Goal: Complete application form: Complete application form

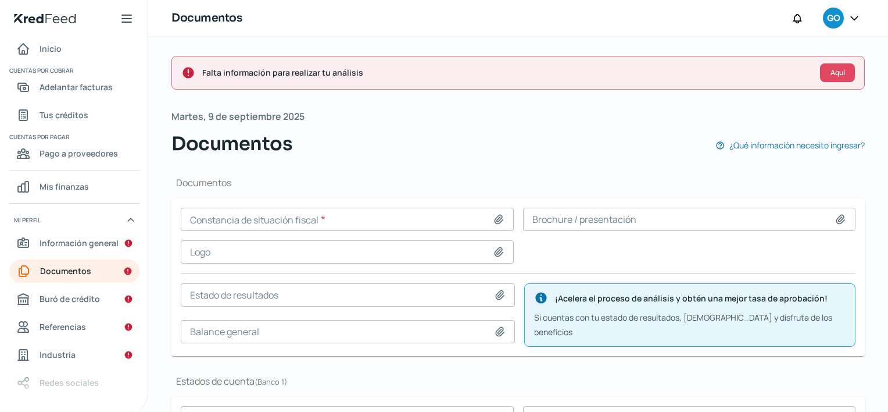
scroll to position [97, 0]
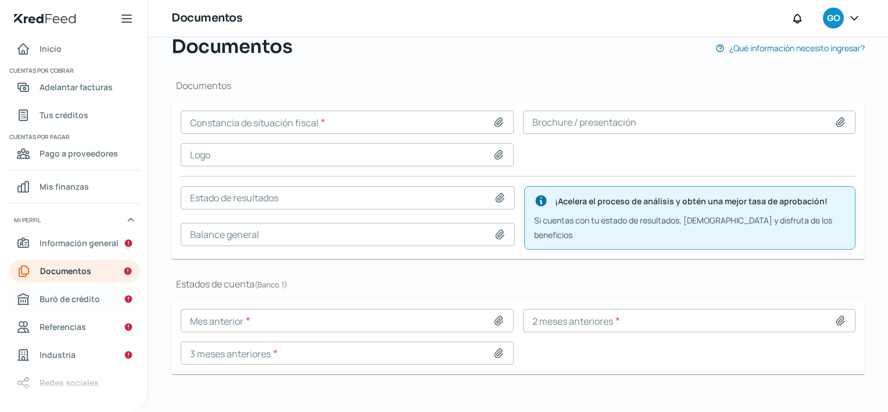
click at [90, 302] on span "Buró de crédito" at bounding box center [70, 298] width 60 height 15
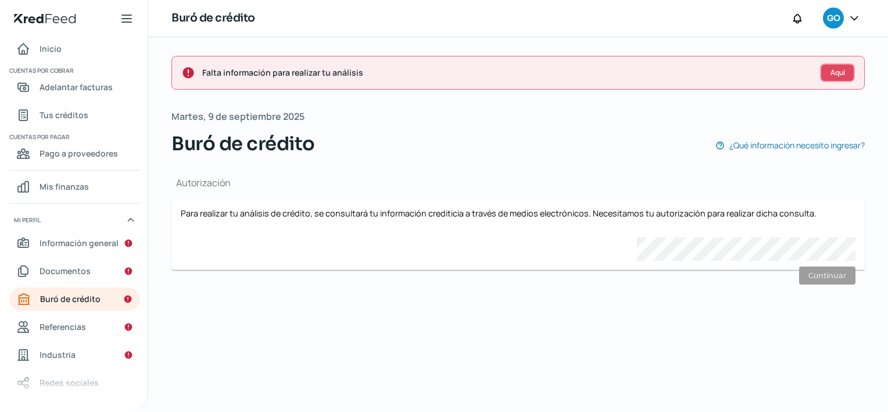
click at [827, 67] on button "Aquí" at bounding box center [837, 72] width 35 height 19
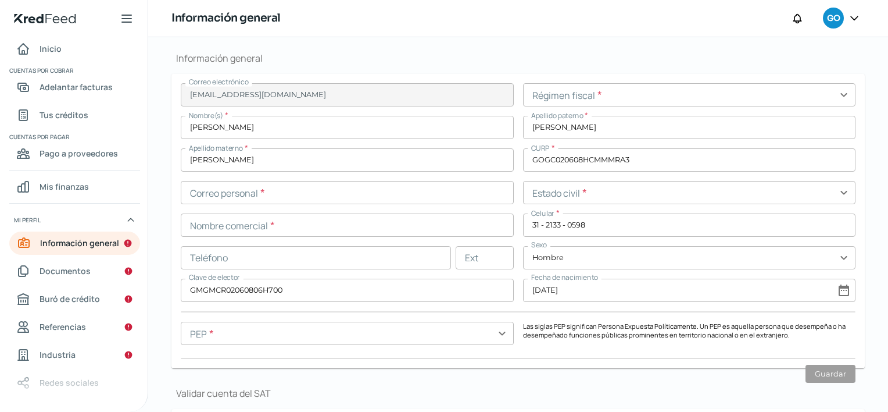
scroll to position [286, 0]
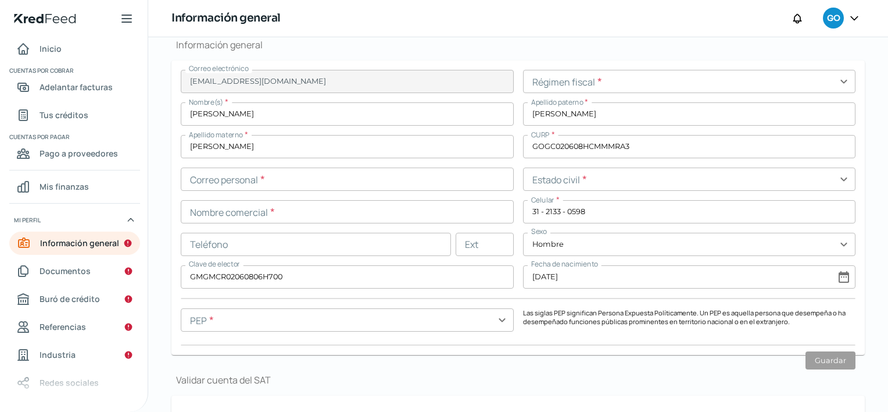
type input "GOGC020608UR8"
type input "OCAMPO"
type input "311"
type input "28140"
type input "SAN ISIDRO"
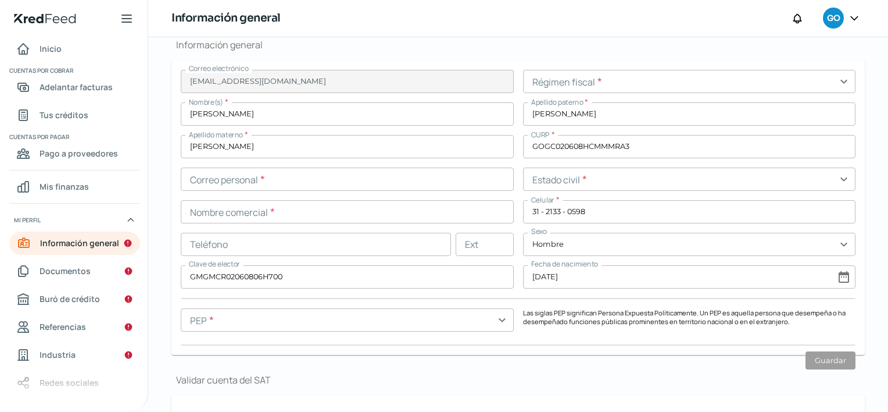
type input "COLIMA"
type input "Jalisco"
type input "MEXICO"
type input "�WA Business.pdf"
type input "10"
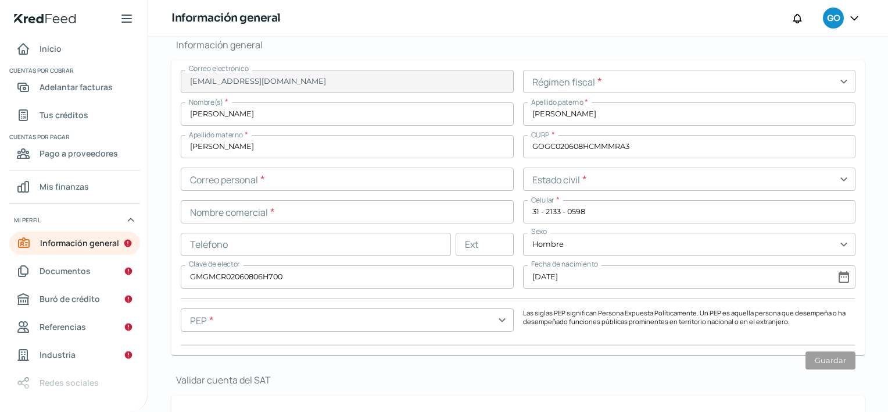
type input "0"
type input "Propia"
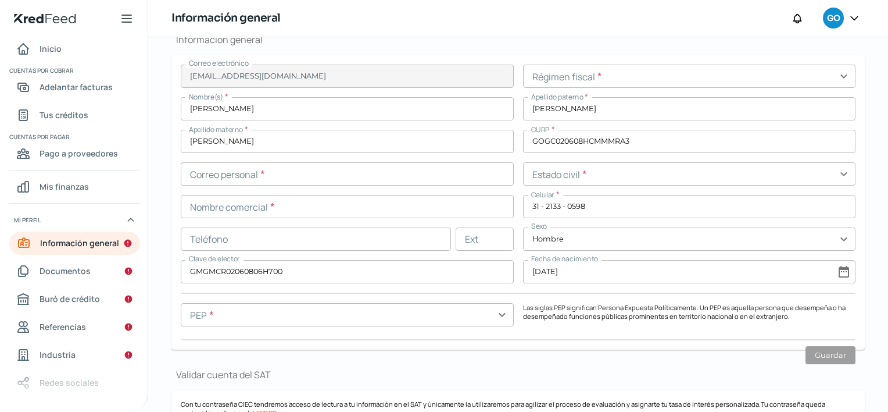
scroll to position [292, 0]
click at [499, 299] on div "Correo electrónico gomez00210@gmail.com Régimen fiscal * expand_more Nombre(s) …" at bounding box center [518, 202] width 675 height 276
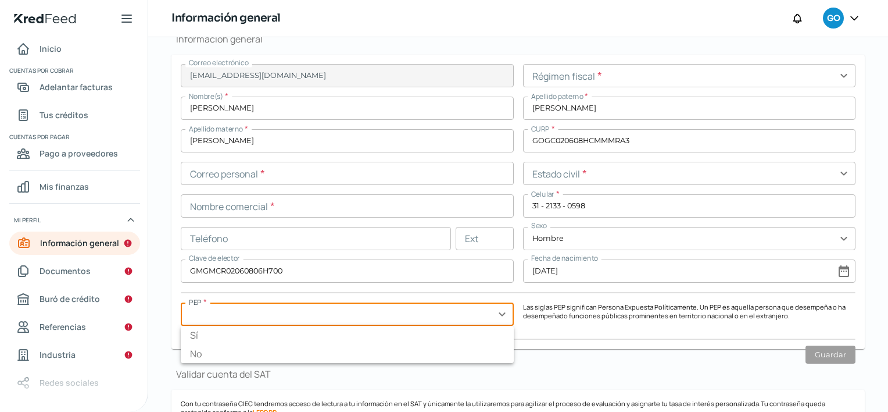
click at [498, 312] on input "text" at bounding box center [347, 313] width 333 height 23
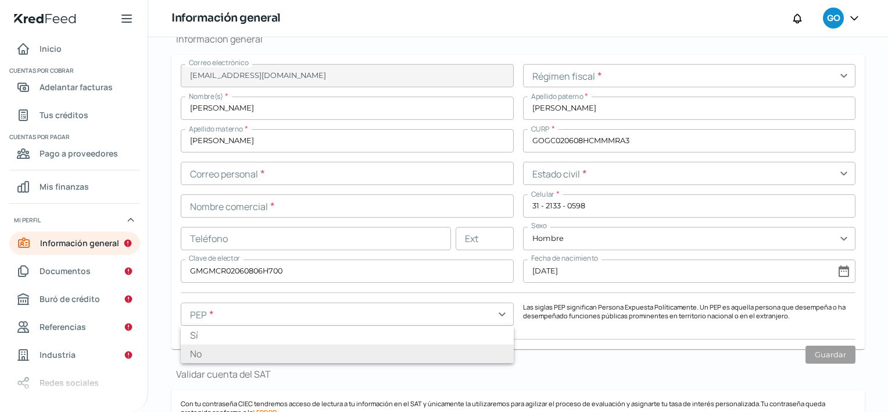
click at [443, 356] on li "No" at bounding box center [347, 353] width 333 height 19
type input "No"
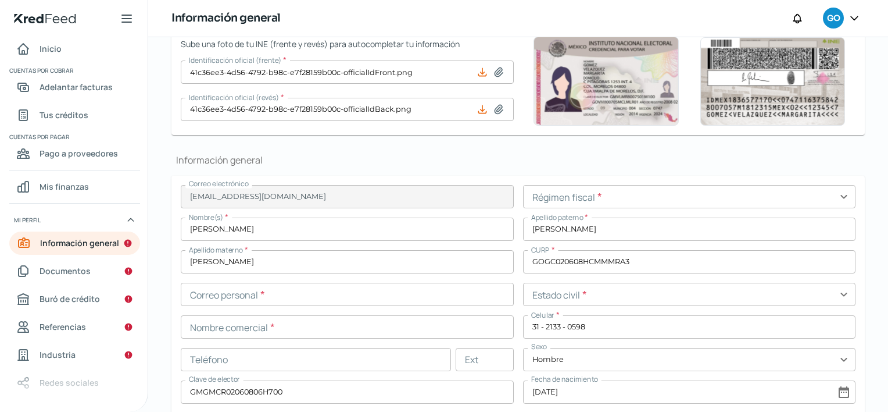
scroll to position [170, 0]
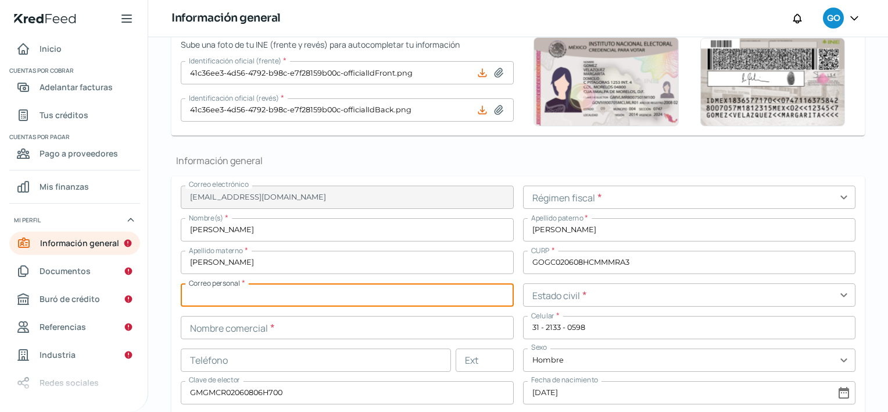
click at [414, 292] on input "text" at bounding box center [347, 294] width 333 height 23
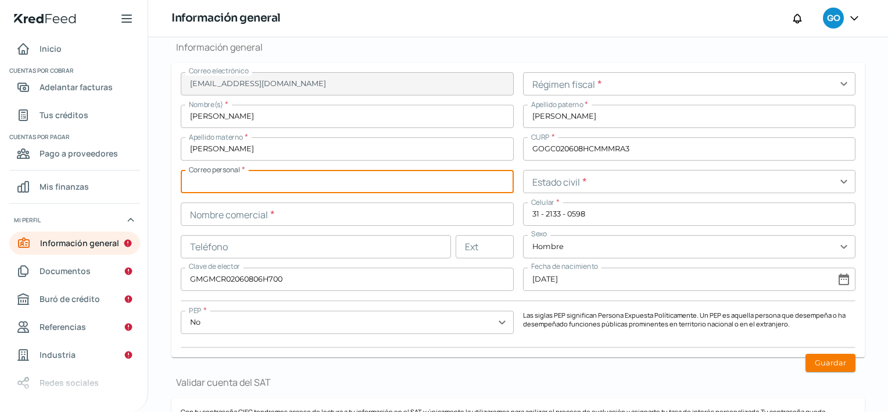
scroll to position [283, 0]
type input "[EMAIL_ADDRESS][DOMAIN_NAME]"
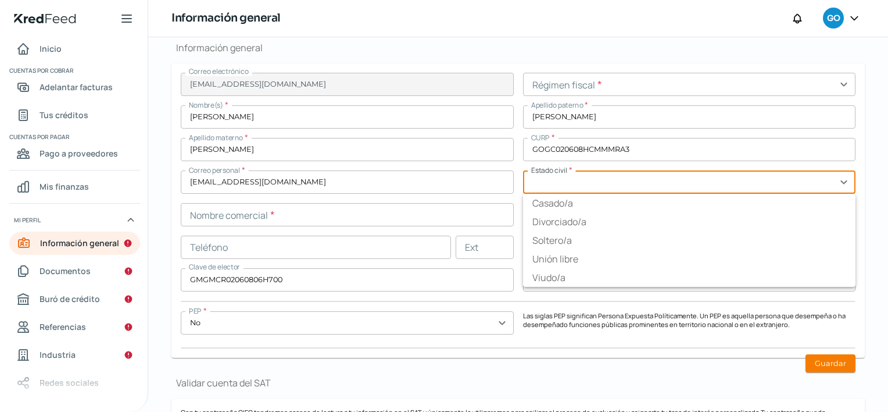
click at [733, 180] on input "text" at bounding box center [689, 181] width 333 height 23
type input "Soltero/a"
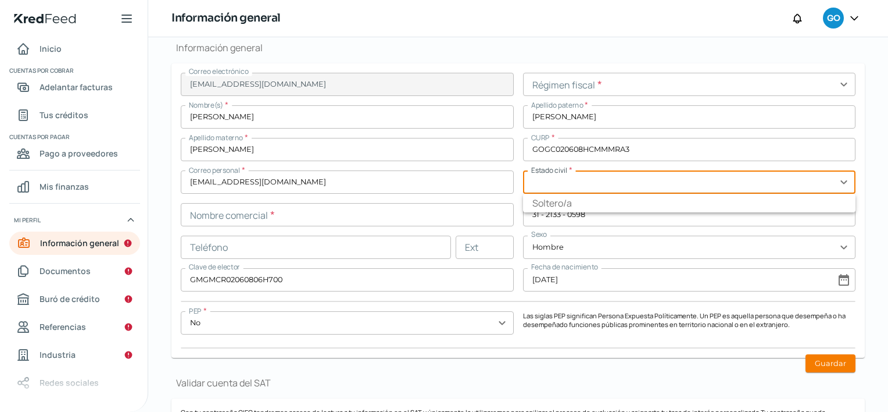
click at [516, 236] on div "Correo electrónico gomez00210@gmail.com Régimen fiscal * expand_more Nombre(s) …" at bounding box center [518, 211] width 675 height 276
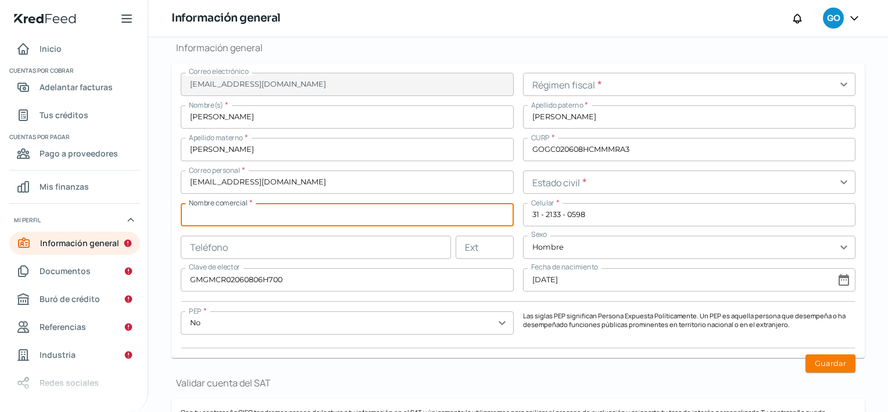
click at [406, 211] on input "text" at bounding box center [347, 214] width 333 height 23
type input "Carlos gustavo gomez gomez"
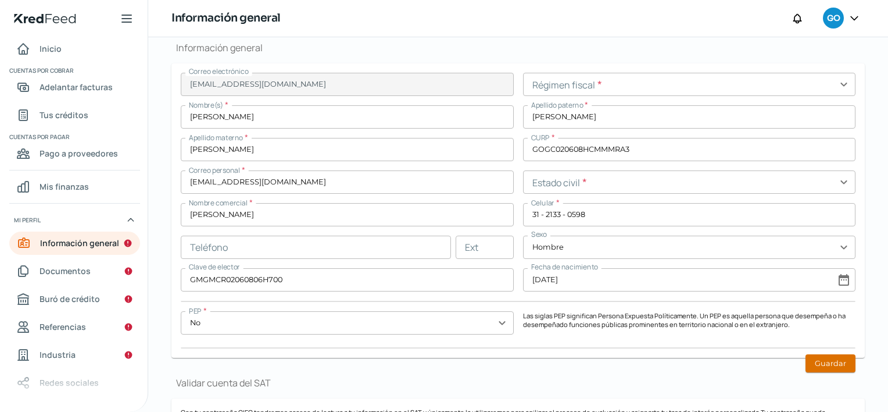
click at [840, 360] on button "Guardar" at bounding box center [831, 363] width 50 height 18
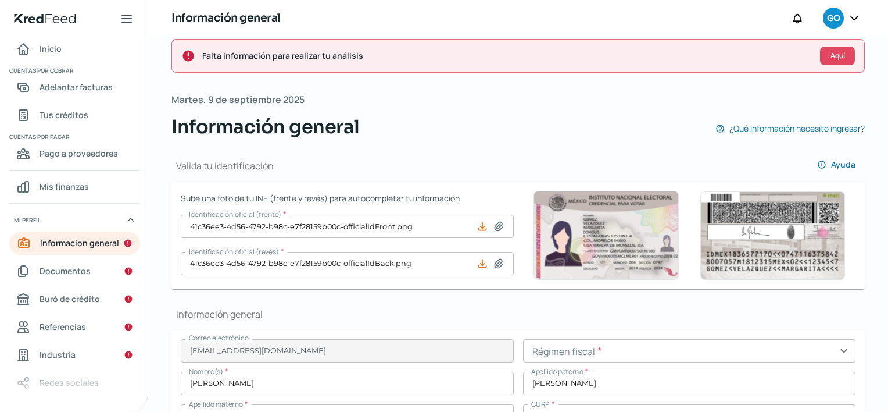
scroll to position [0, 0]
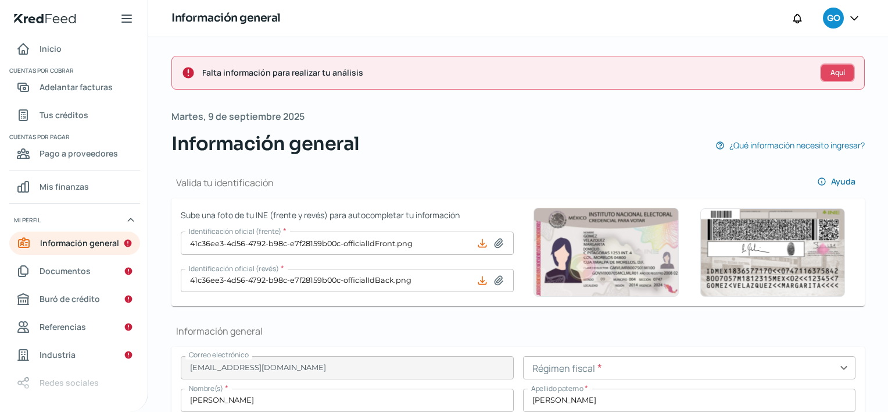
click at [843, 75] on button "Aquí" at bounding box center [837, 72] width 35 height 19
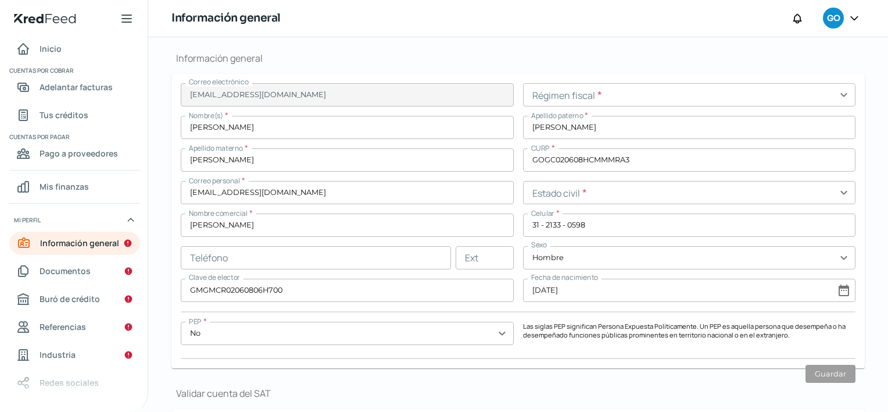
scroll to position [286, 0]
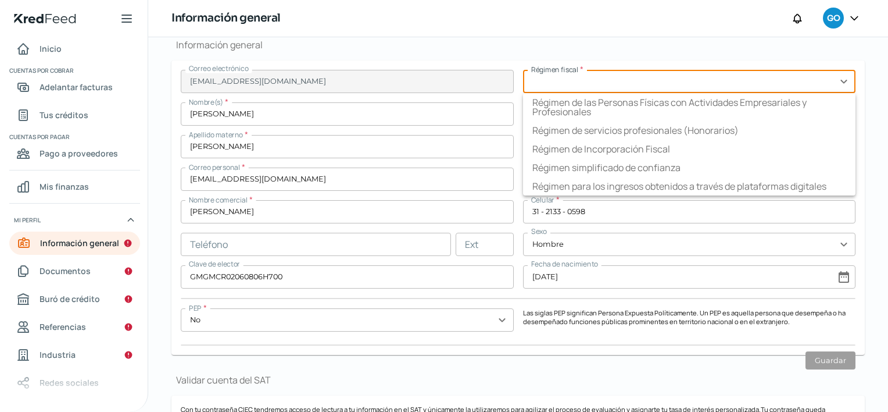
click at [827, 81] on input "text" at bounding box center [689, 81] width 333 height 23
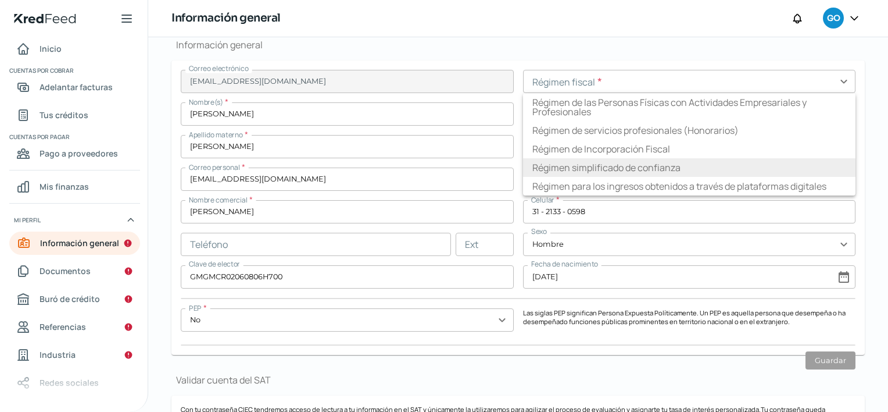
click at [749, 159] on li "Régimen simplificado de confianza" at bounding box center [689, 167] width 333 height 19
type input "Régimen simplificado de confianza"
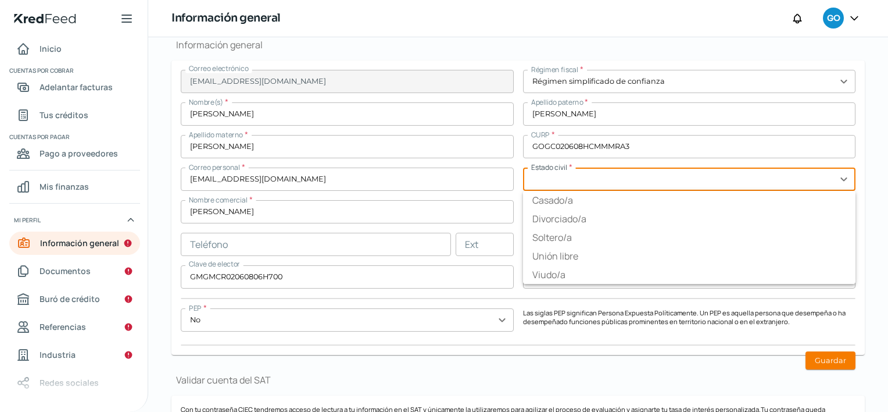
click at [784, 177] on input "text" at bounding box center [689, 178] width 333 height 23
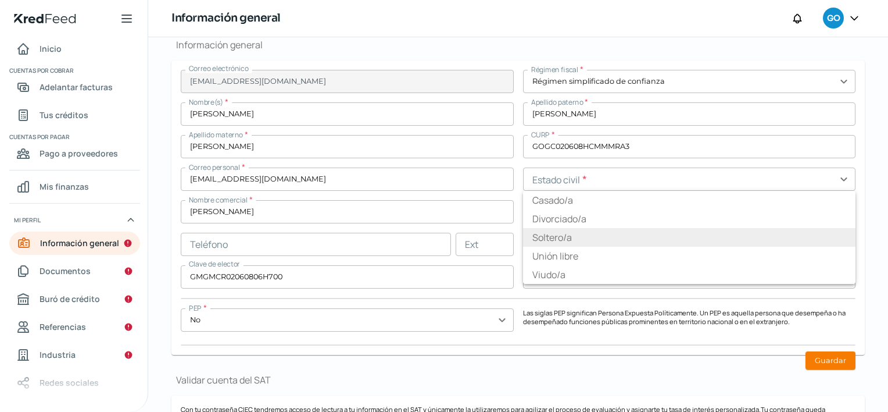
click at [531, 231] on li "Soltero/a" at bounding box center [689, 237] width 333 height 19
type input "Soltero/a"
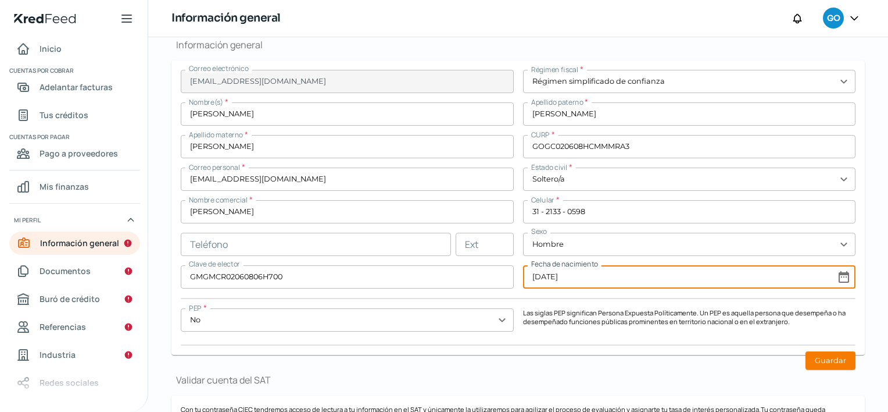
click at [738, 279] on input "07/06/1902" at bounding box center [689, 276] width 333 height 23
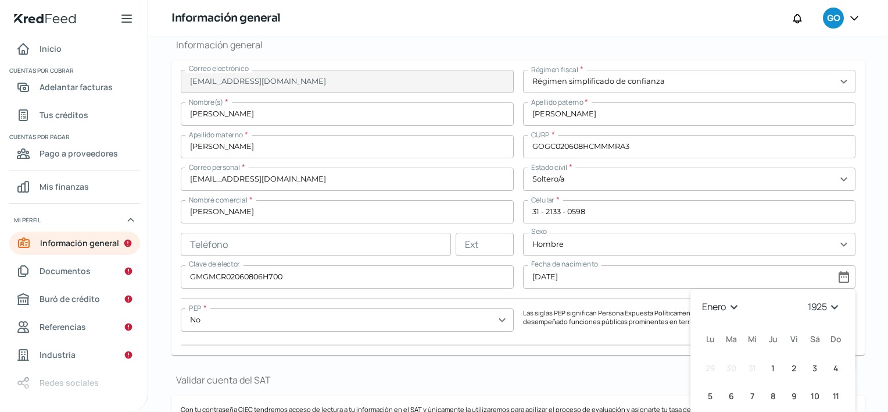
click at [723, 303] on select "enero febrero marzo abril mayo junio julio agosto septiembre octubre noviembre …" at bounding box center [722, 307] width 45 height 18
select select "5"
click at [700, 298] on select "enero febrero marzo abril mayo junio julio agosto septiembre octubre noviembre …" at bounding box center [722, 307] width 45 height 18
click at [827, 301] on select "1925 1926 1927 1928 1929 1930 1931 1932 1933 1934 1935 1936 1937 1938 1939 1940…" at bounding box center [827, 307] width 40 height 18
select select "2002"
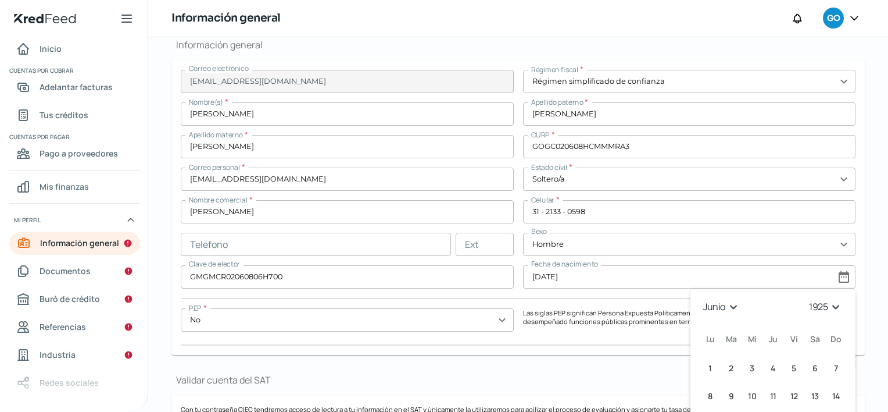
click at [807, 298] on select "1925 1926 1927 1928 1929 1930 1931 1932 1933 1934 1935 1936 1937 1938 1939 1940…" at bounding box center [827, 307] width 40 height 18
click at [813, 389] on span "8" at bounding box center [815, 396] width 5 height 14
type input "08/06/2002"
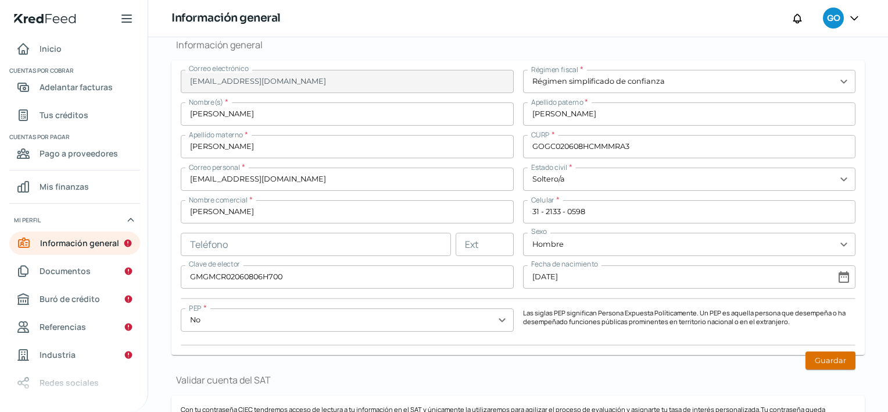
click at [823, 351] on button "Guardar" at bounding box center [831, 360] width 50 height 18
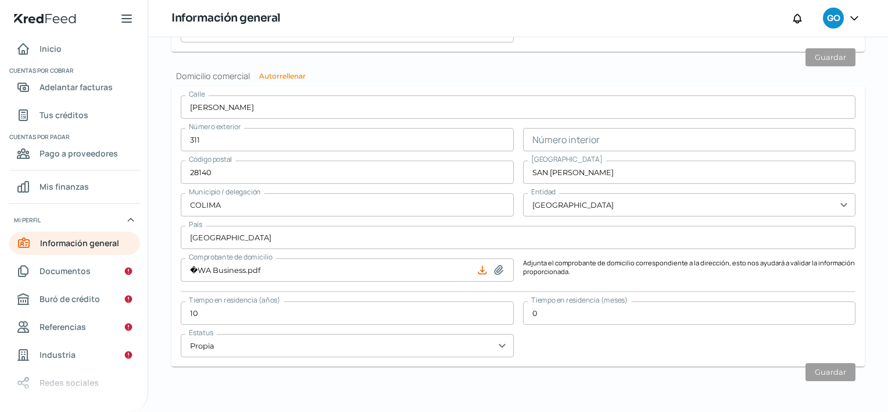
scroll to position [1040, 0]
click at [84, 237] on span "Información general" at bounding box center [79, 242] width 79 height 15
click at [94, 267] on link "Documentos" at bounding box center [74, 270] width 131 height 23
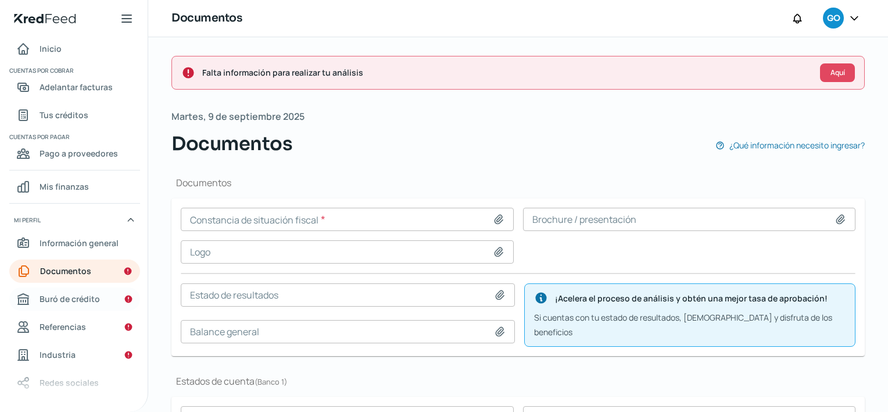
click at [85, 300] on span "Buró de crédito" at bounding box center [70, 298] width 60 height 15
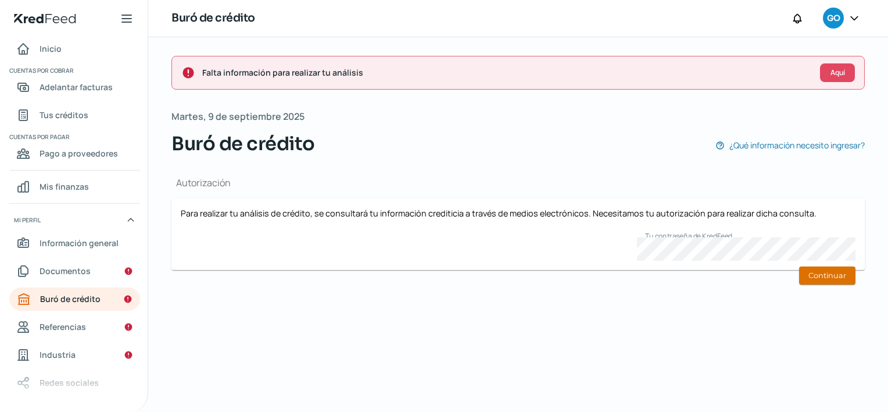
click at [850, 270] on button "Continuar" at bounding box center [827, 275] width 56 height 18
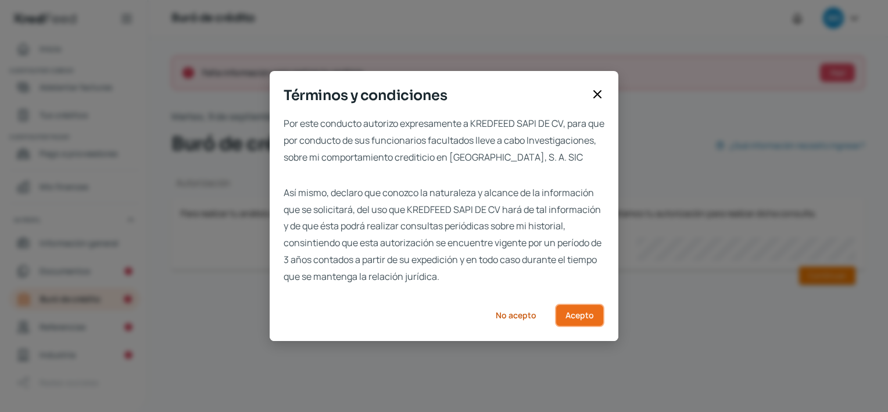
click at [575, 319] on span "Acepto" at bounding box center [580, 315] width 28 height 8
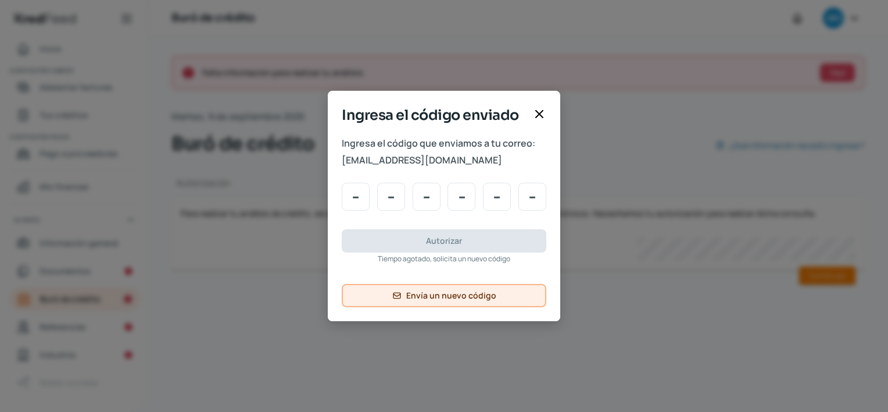
click at [451, 298] on span "Envía un nuevo código" at bounding box center [451, 295] width 90 height 8
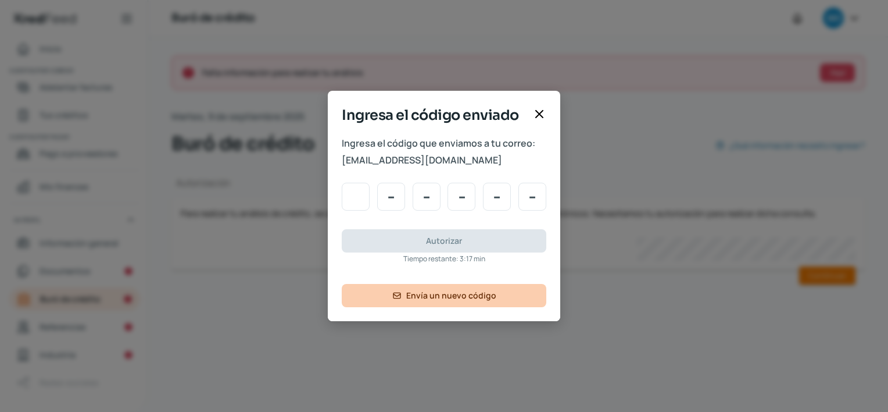
type input "4"
type input "3"
type input "1"
type input "2"
type input "3"
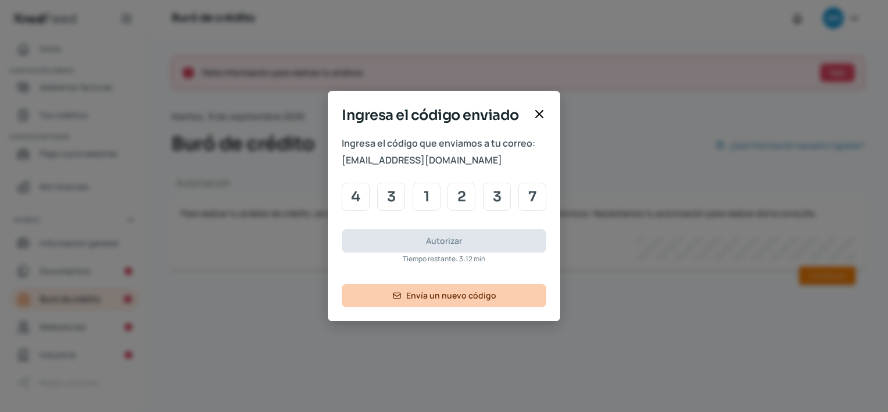
type input "7"
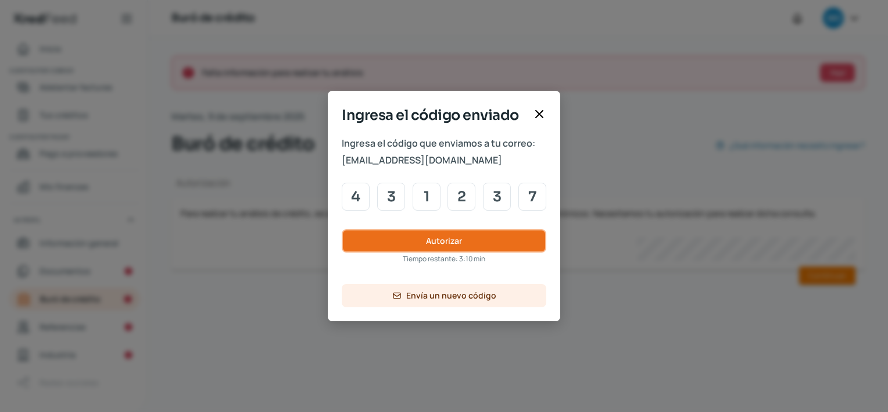
click at [470, 243] on button "Autorizar" at bounding box center [444, 240] width 205 height 23
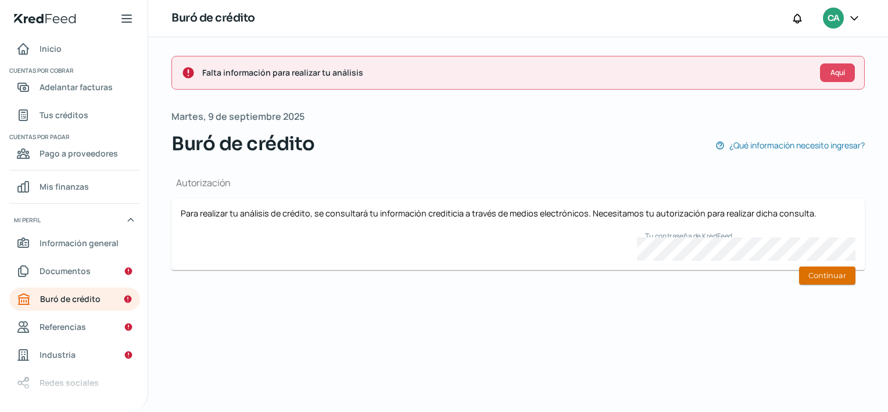
click at [852, 276] on button "Continuar" at bounding box center [827, 275] width 56 height 18
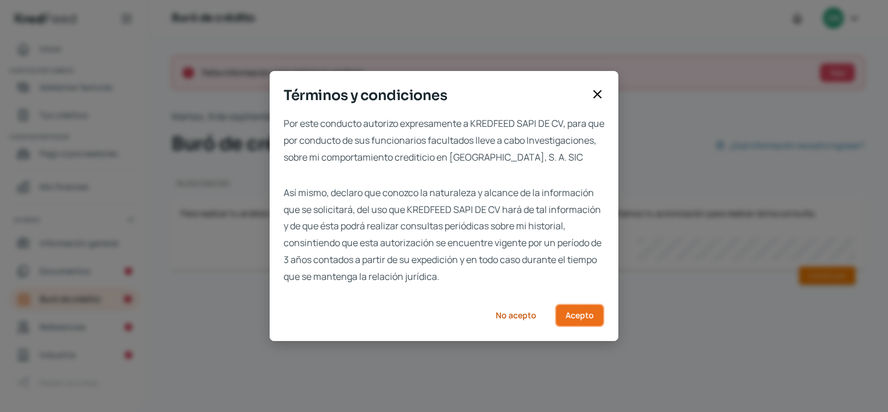
click at [577, 319] on span "Acepto" at bounding box center [580, 315] width 28 height 8
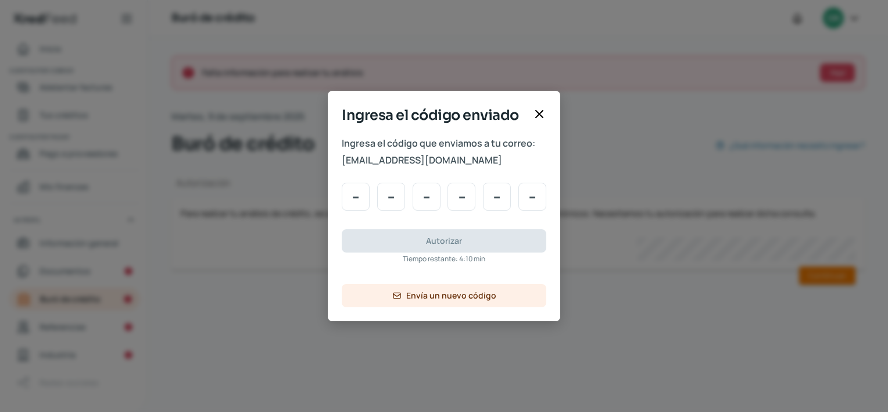
type input "4"
type input "3"
type input "1"
type input "2"
type input "3"
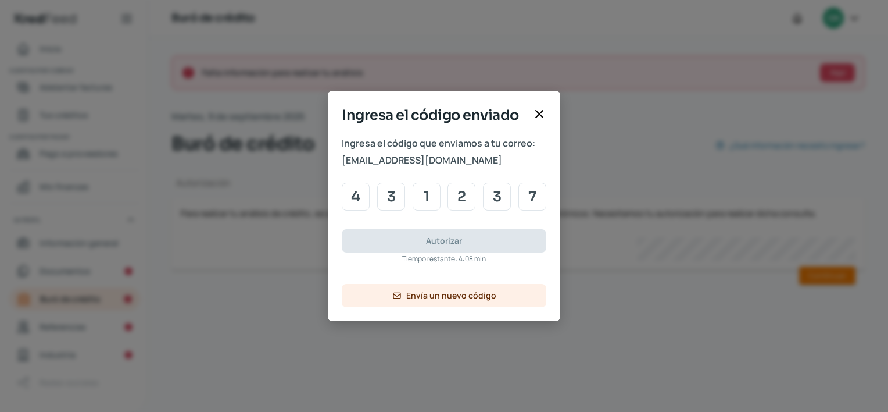
type input "7"
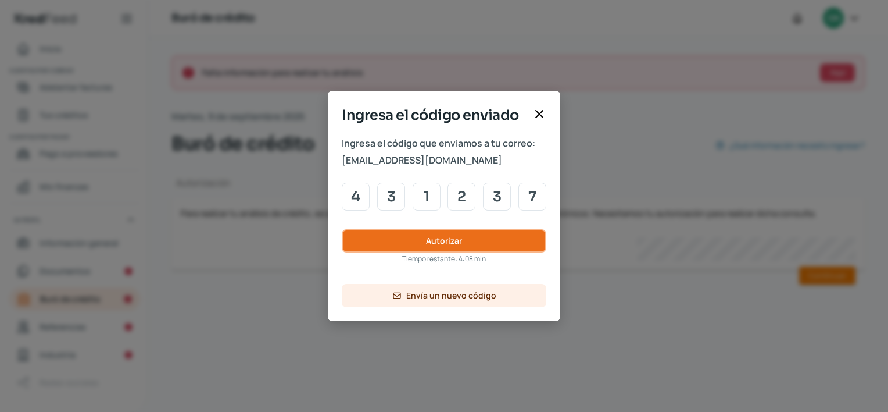
click at [342, 229] on button "Autorizar" at bounding box center [444, 240] width 205 height 23
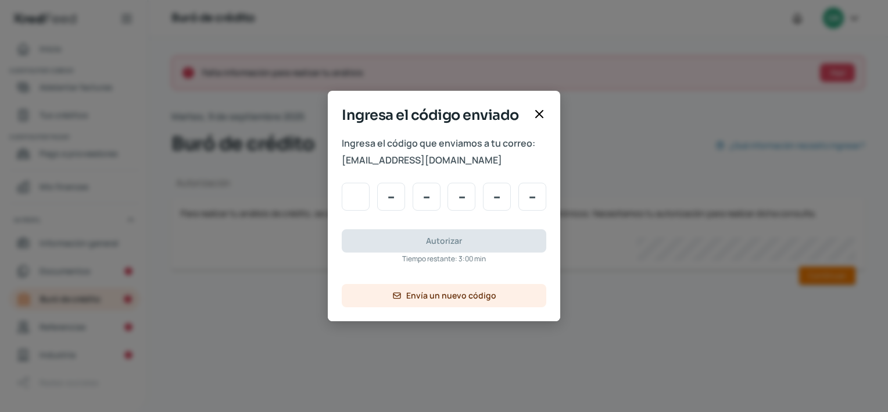
type input "0"
type input "5"
type input "9"
type input "7"
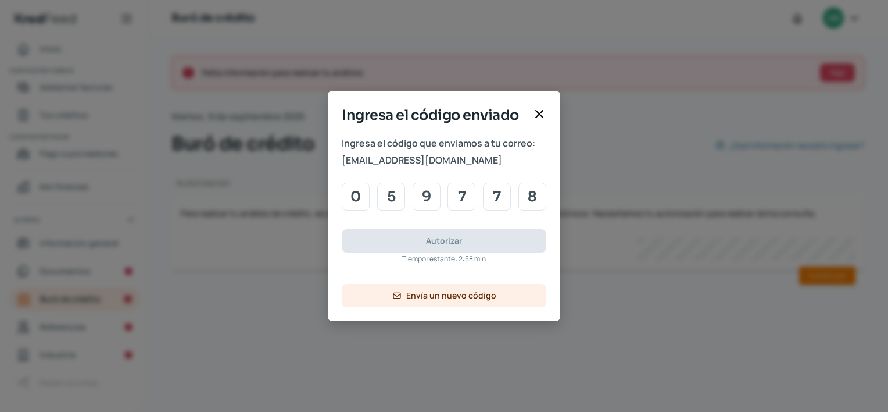
type input "8"
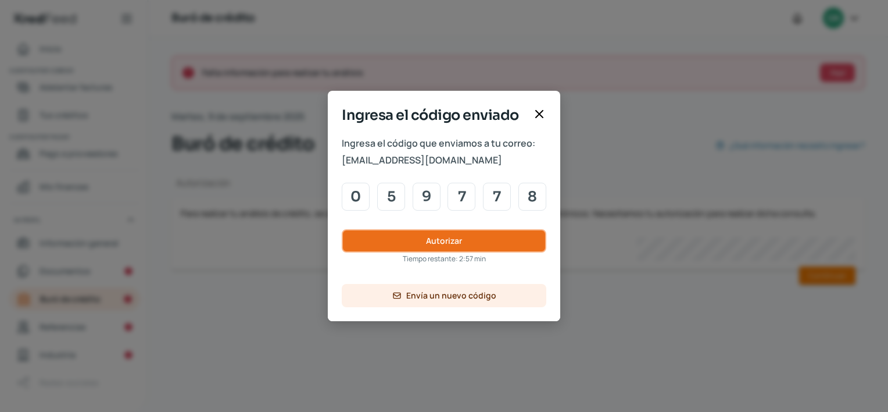
click at [342, 229] on button "Autorizar" at bounding box center [444, 240] width 205 height 23
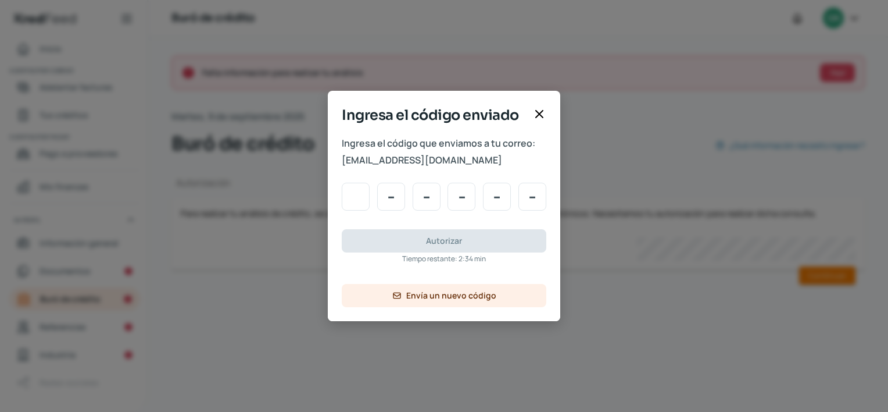
type input "0"
type input "5"
type input "9"
type input "7"
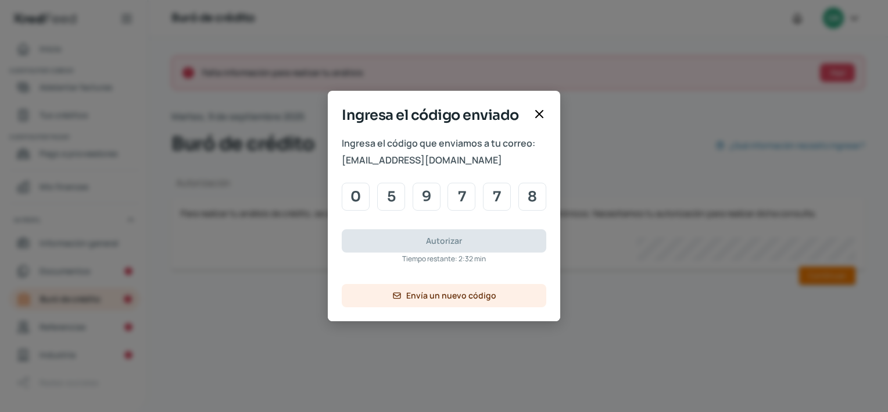
type input "8"
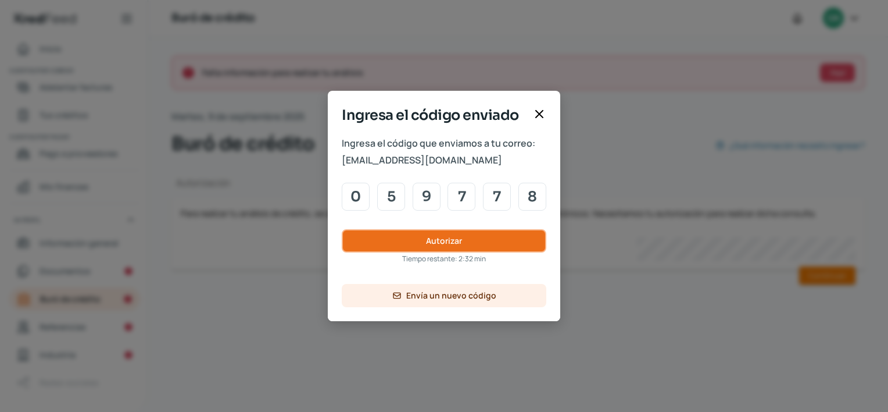
click at [342, 229] on button "Autorizar" at bounding box center [444, 240] width 205 height 23
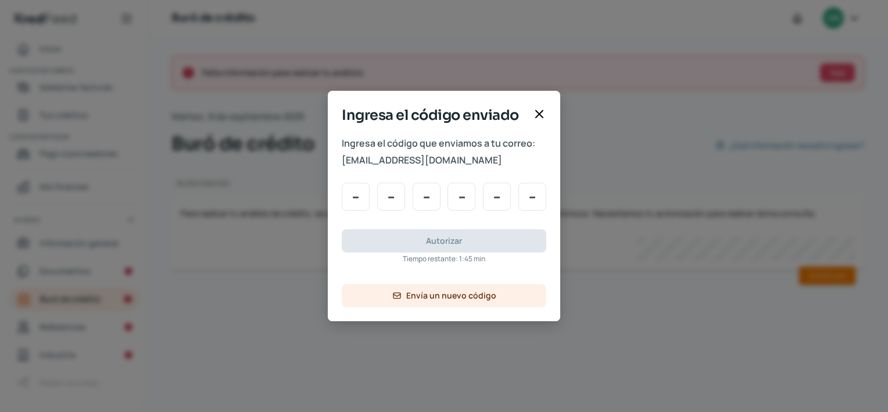
click at [540, 116] on icon at bounding box center [540, 114] width 14 height 14
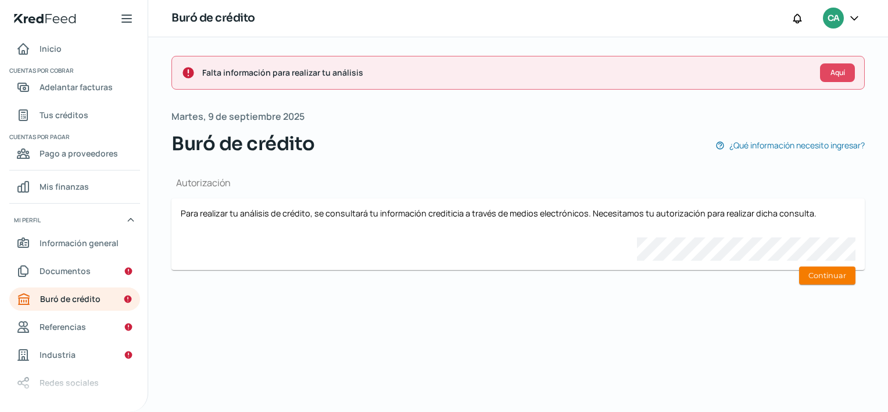
click at [856, 20] on icon at bounding box center [855, 18] width 12 height 12
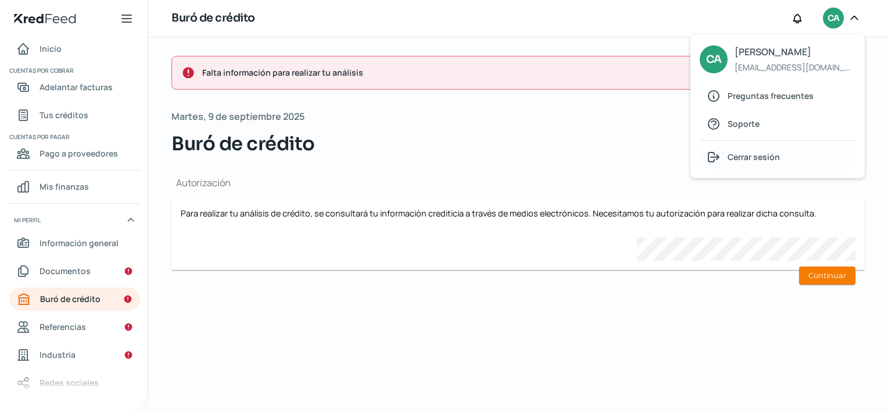
click at [776, 153] on span "Cerrar sesión" at bounding box center [754, 156] width 52 height 15
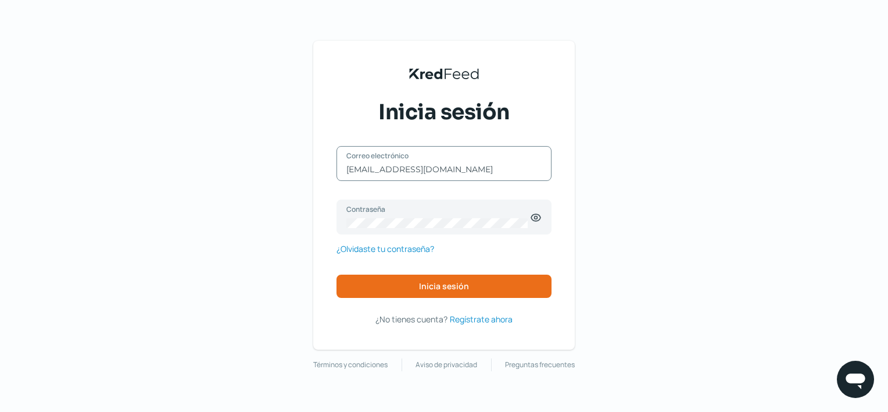
click at [444, 173] on input "[EMAIL_ADDRESS][DOMAIN_NAME]" at bounding box center [444, 169] width 195 height 10
click at [632, 184] on div "KredFeed's Black Logo Inicia sesión [EMAIL_ADDRESS][DOMAIN_NAME] Correo electró…" at bounding box center [444, 206] width 888 height 412
click at [442, 176] on div "[EMAIL_ADDRESS][DOMAIN_NAME] Correo electrónico" at bounding box center [444, 163] width 215 height 35
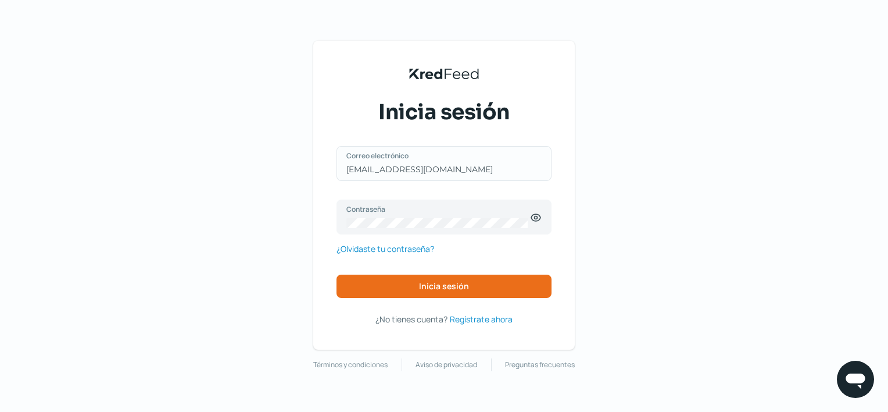
click at [442, 176] on div "[EMAIL_ADDRESS][DOMAIN_NAME] Correo electrónico" at bounding box center [444, 163] width 215 height 35
type input "j"
type input "[EMAIL_ADDRESS][DOMAIN_NAME]"
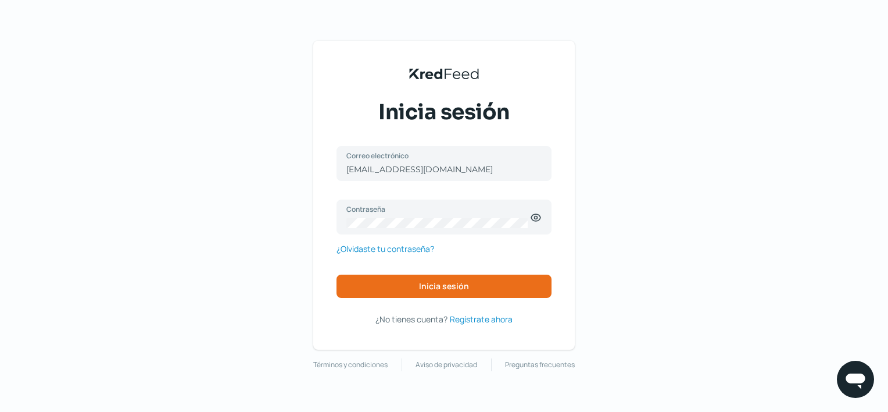
click at [566, 208] on div "KredFeed's Black Logo Inicia sesión [EMAIL_ADDRESS][DOMAIN_NAME] Correo electró…" at bounding box center [444, 195] width 262 height 309
click at [536, 220] on icon at bounding box center [536, 218] width 12 height 12
click at [480, 279] on button "Inicia sesión" at bounding box center [444, 285] width 215 height 23
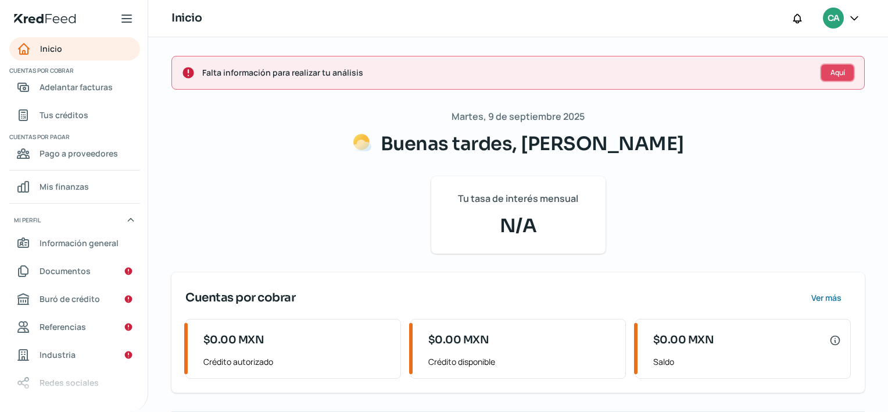
click at [831, 70] on span "Aquí" at bounding box center [838, 72] width 15 height 7
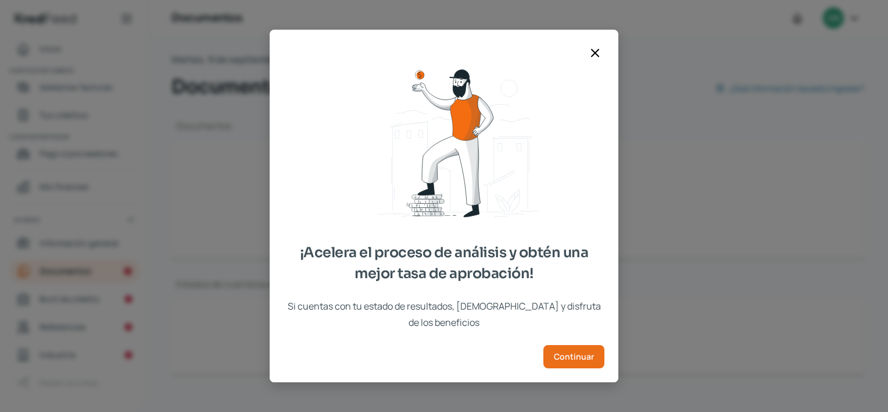
scroll to position [65, 0]
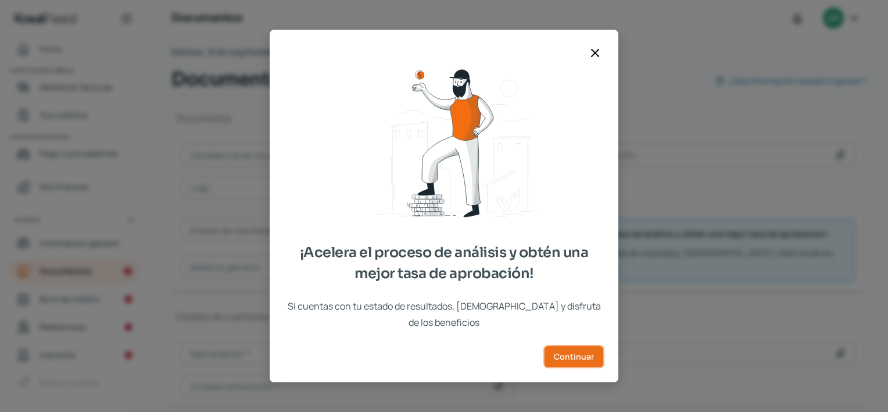
click at [573, 352] on span "Continuar" at bounding box center [574, 356] width 40 height 8
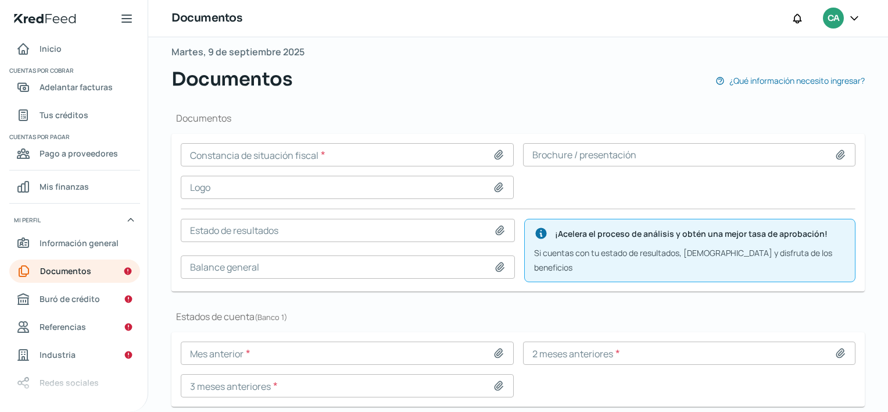
scroll to position [97, 0]
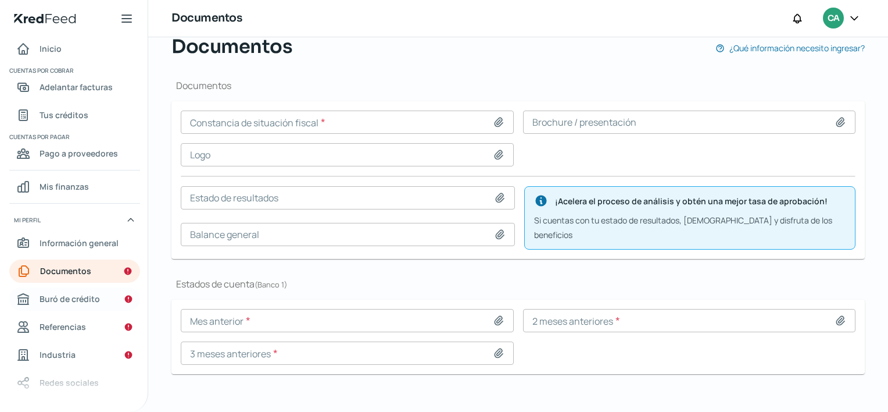
click at [101, 301] on link "Buró de crédito" at bounding box center [74, 298] width 131 height 23
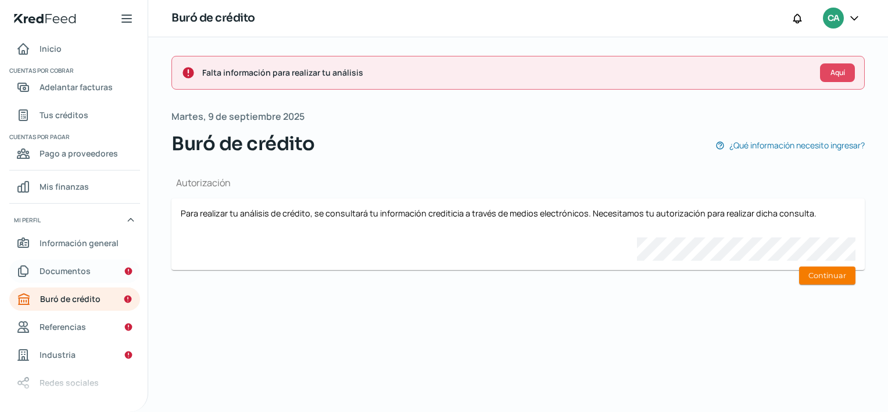
click at [89, 279] on link "Documentos" at bounding box center [74, 270] width 131 height 23
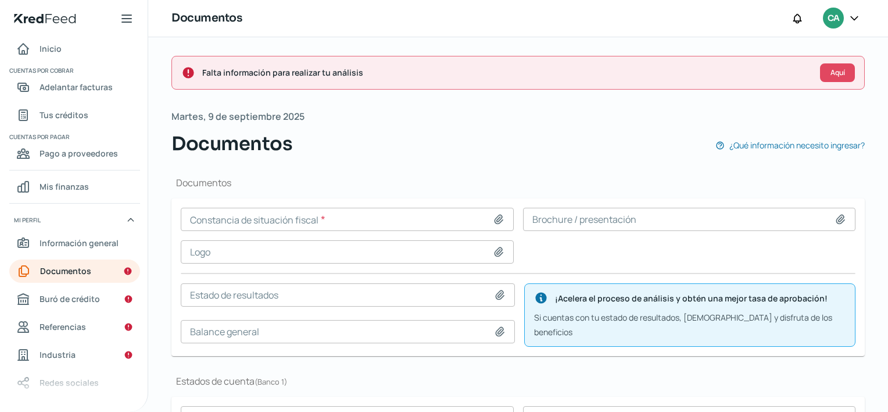
scroll to position [97, 0]
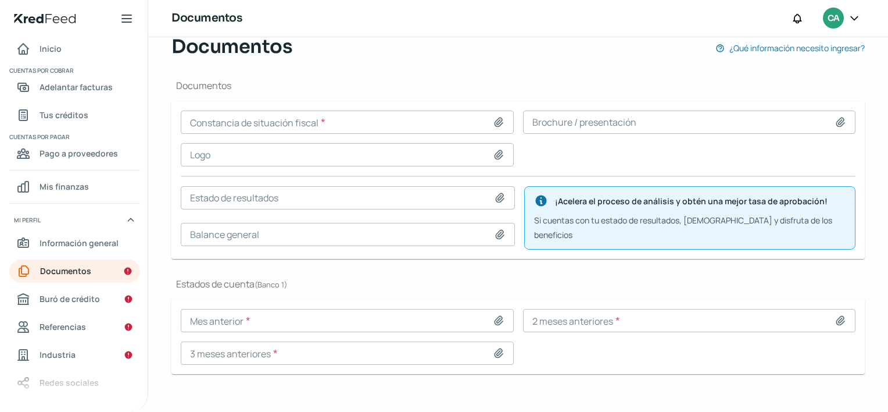
click at [494, 116] on icon at bounding box center [499, 122] width 12 height 12
type input "C:\fakepath\[PERSON_NAME].pdf"
type input "[PERSON_NAME].pdf"
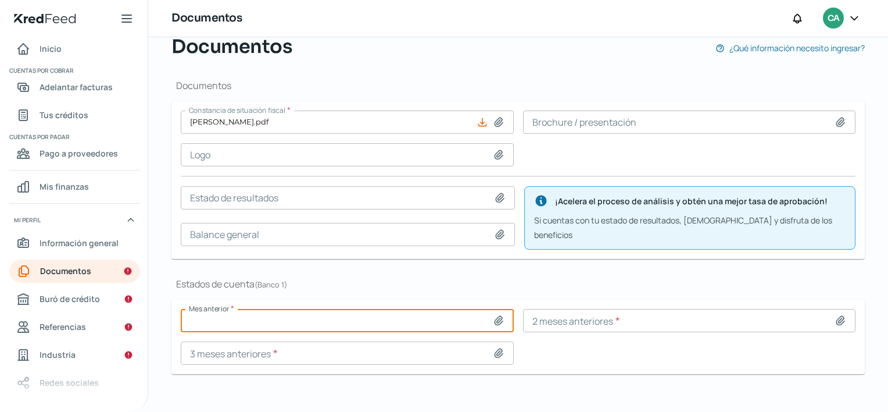
click at [242, 309] on input at bounding box center [347, 320] width 333 height 23
type input "C:\fakepath\[DATE] BBVA.pdf"
type input "[DATE] BBVA.pdf"
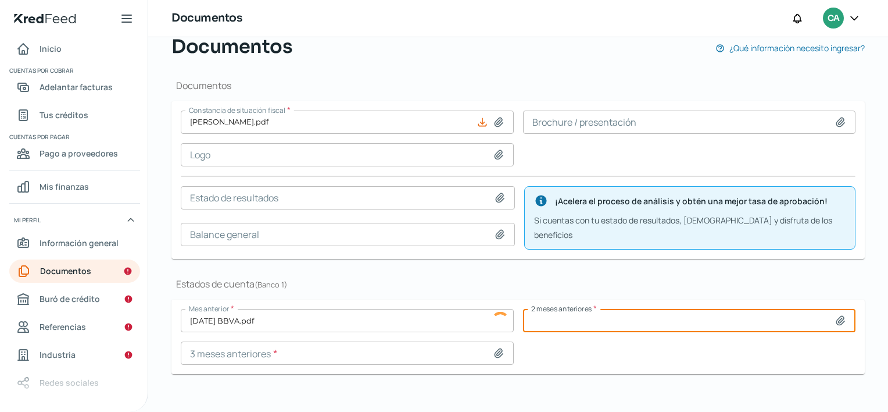
click at [570, 312] on input at bounding box center [689, 320] width 333 height 23
type input "C:\fakepath\[DATE] BBVA.pdf"
type input "[DATE] BBVA.pdf"
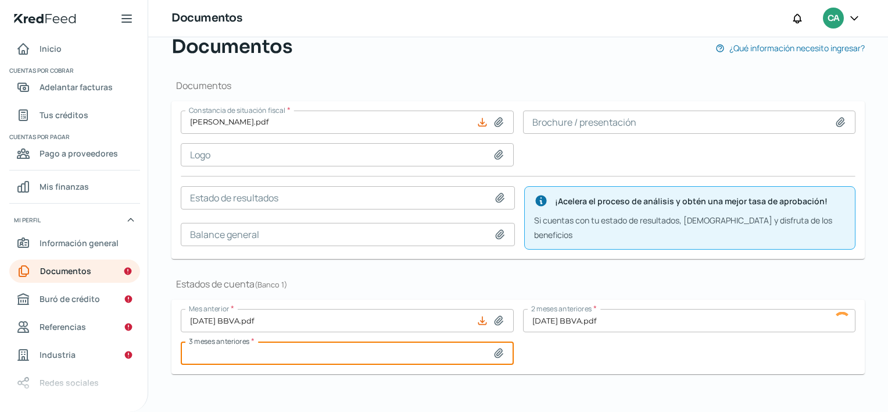
click at [291, 342] on input at bounding box center [347, 352] width 333 height 23
type input "C:\fakepath\[DATE] BBVA.pdf"
type input "[DATE] BBVA.pdf"
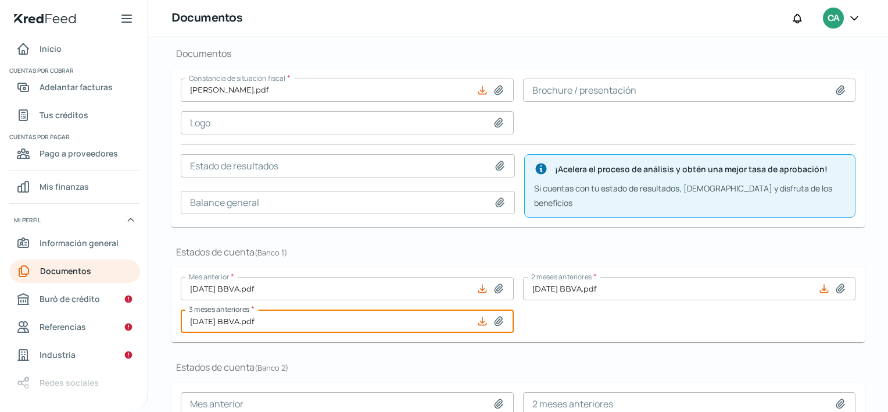
scroll to position [0, 0]
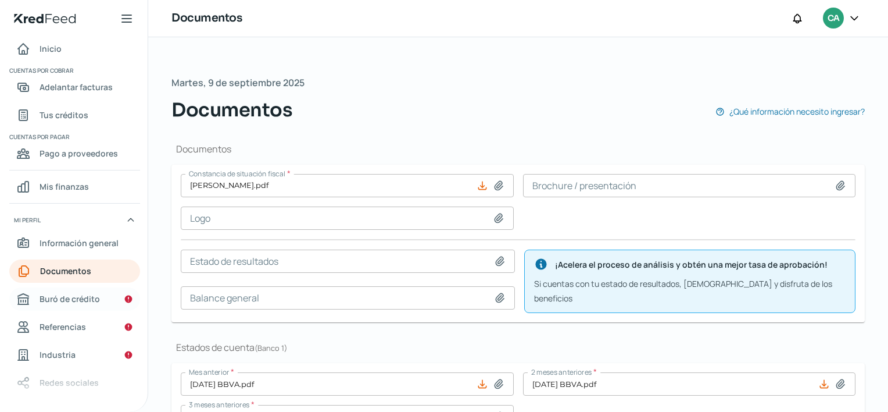
click at [75, 289] on link "Buró de crédito" at bounding box center [74, 298] width 131 height 23
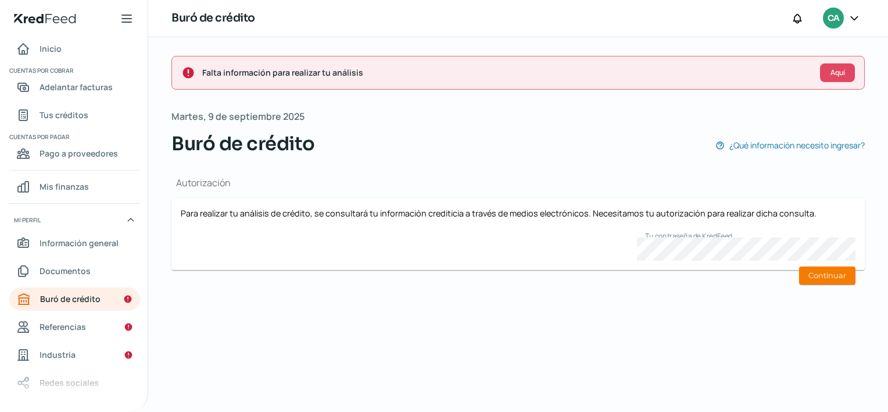
click at [579, 308] on div "Falta información para realizar tu análisis Aquí [DATE] Buró de crédito ¿Qué in…" at bounding box center [518, 224] width 740 height 374
click at [839, 274] on button "Continuar" at bounding box center [827, 275] width 56 height 18
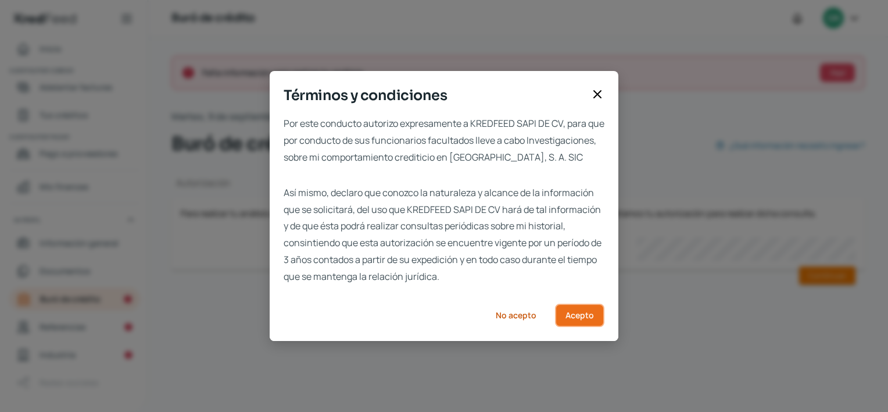
click at [580, 319] on span "Acepto" at bounding box center [580, 315] width 28 height 8
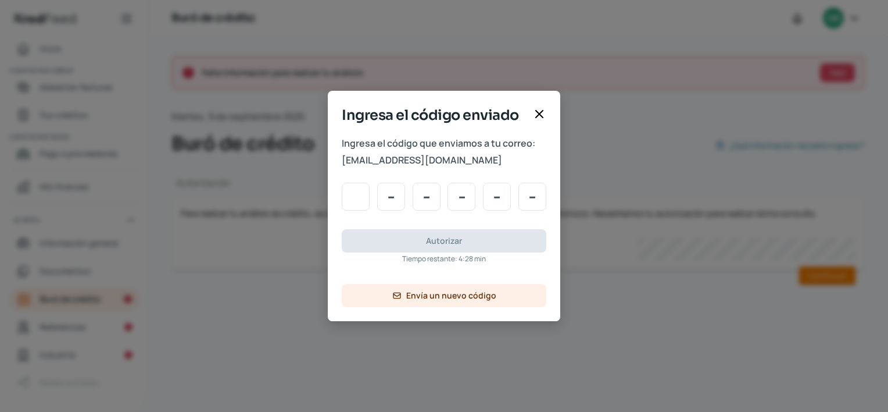
type input "2"
type input "1"
type input "6"
type input "4"
type input "3"
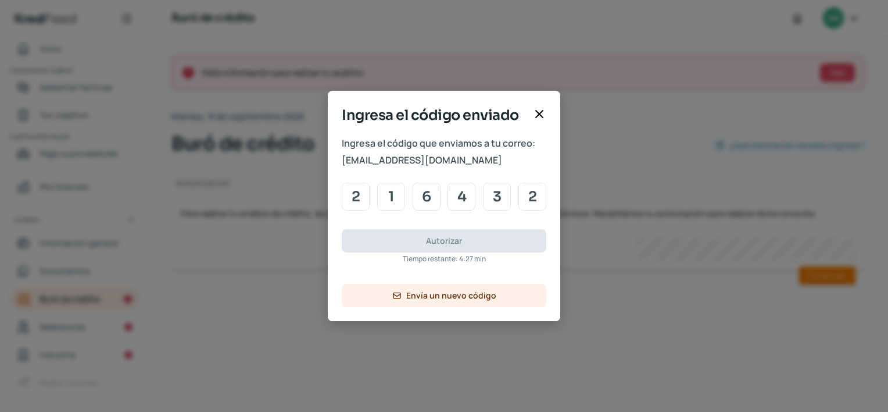
type input "2"
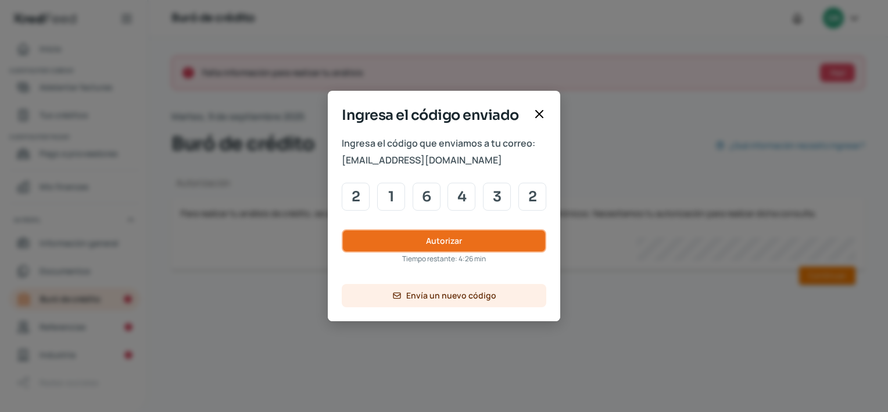
click at [342, 229] on button "Autorizar" at bounding box center [444, 240] width 205 height 23
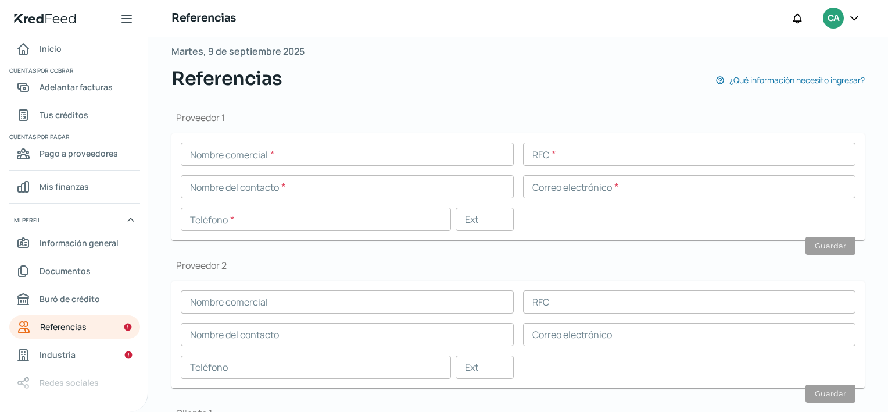
scroll to position [49, 0]
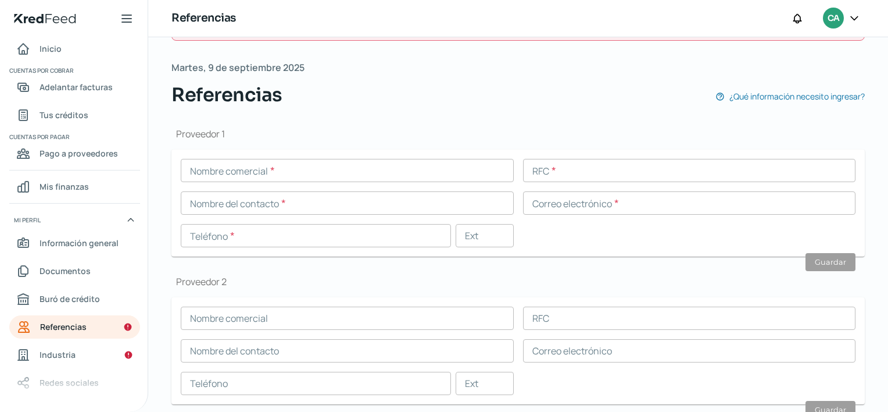
click at [691, 60] on div "[DATE] Referencias ¿Qué información necesito ingresar?" at bounding box center [519, 83] width 694 height 49
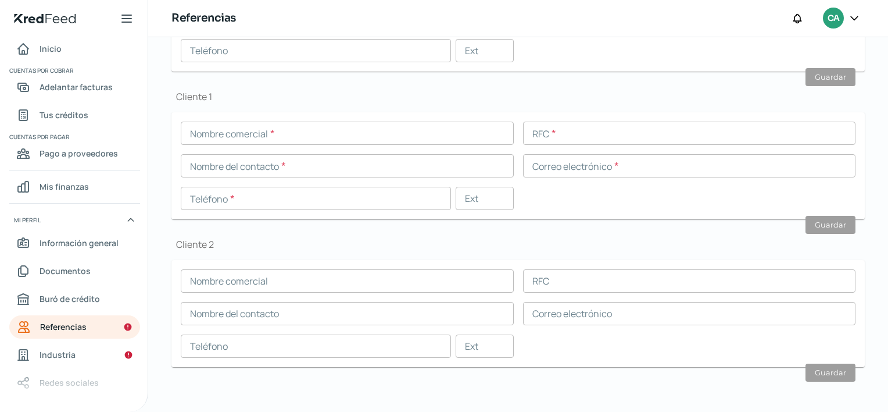
scroll to position [0, 0]
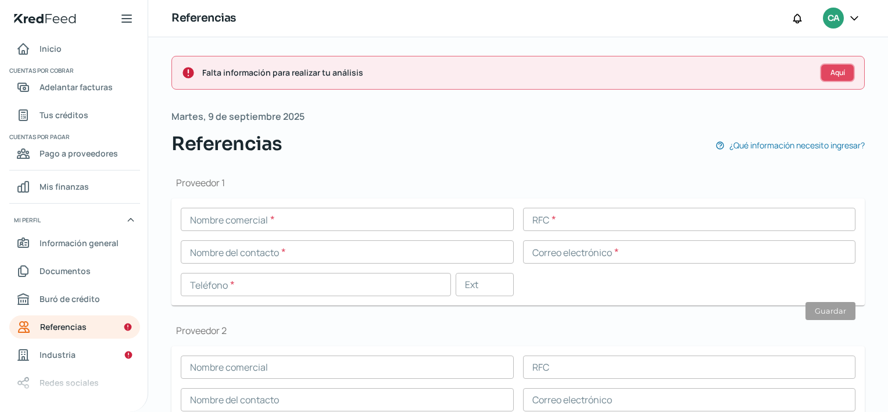
click at [831, 69] on span "Aquí" at bounding box center [838, 72] width 15 height 7
click at [837, 63] on button "Aquí" at bounding box center [837, 72] width 35 height 19
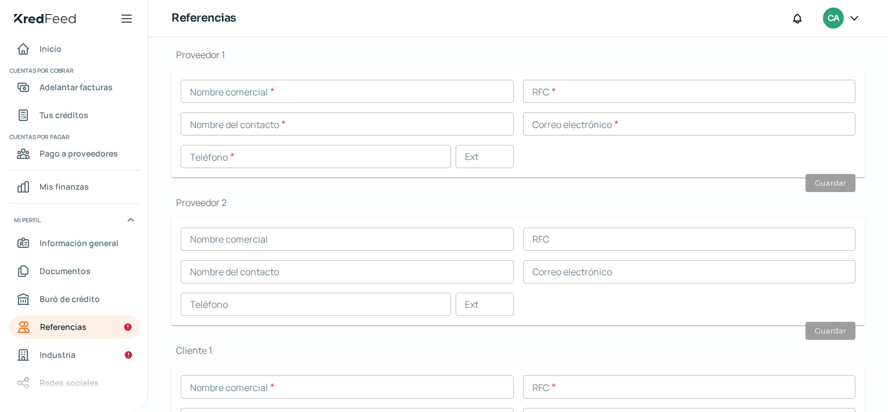
scroll to position [138, 0]
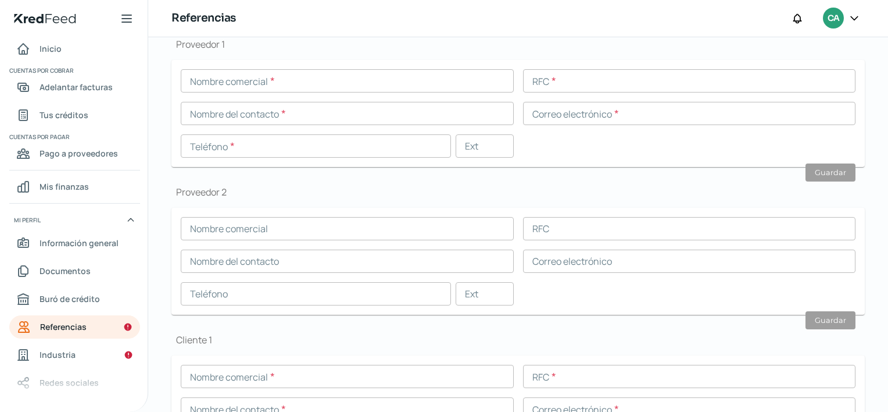
click at [844, 18] on div at bounding box center [854, 19] width 21 height 22
click at [855, 15] on icon at bounding box center [855, 18] width 12 height 12
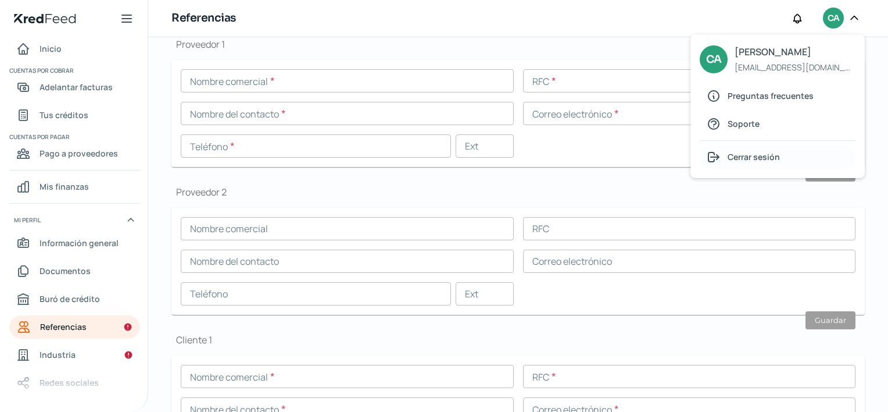
click at [754, 160] on span "Cerrar sesión" at bounding box center [754, 156] width 52 height 15
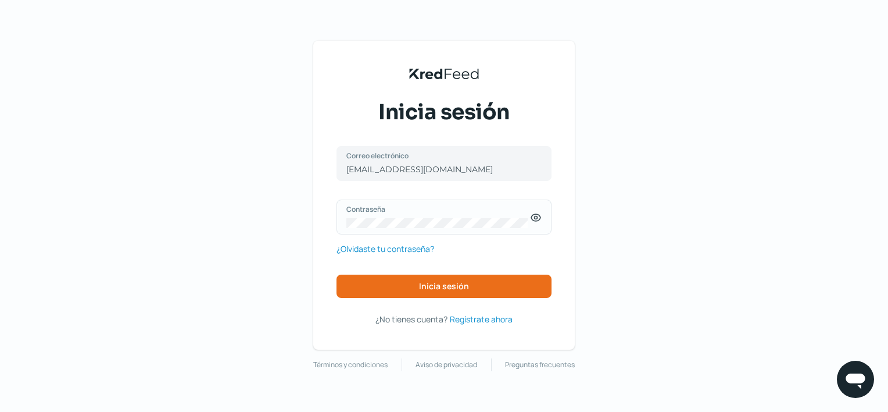
click at [441, 205] on label "Contraseña" at bounding box center [439, 209] width 184 height 10
click at [448, 166] on input "[EMAIL_ADDRESS][DOMAIN_NAME]" at bounding box center [444, 169] width 195 height 10
type input "j"
type input "[EMAIL_ADDRESS][DOMAIN_NAME]"
click at [538, 217] on icon at bounding box center [536, 218] width 12 height 12
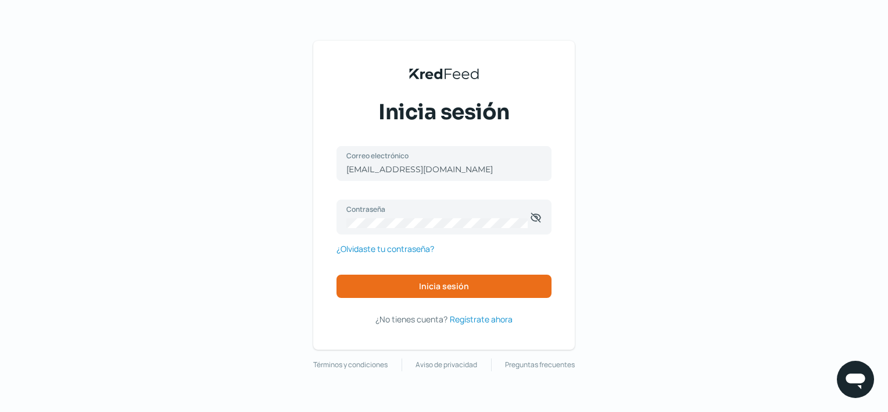
click at [609, 242] on div "KredFeed's Black Logo Inicia sesión [EMAIL_ADDRESS][DOMAIN_NAME] Correo electró…" at bounding box center [444, 206] width 888 height 412
click at [485, 286] on button "Inicia sesión" at bounding box center [444, 285] width 215 height 23
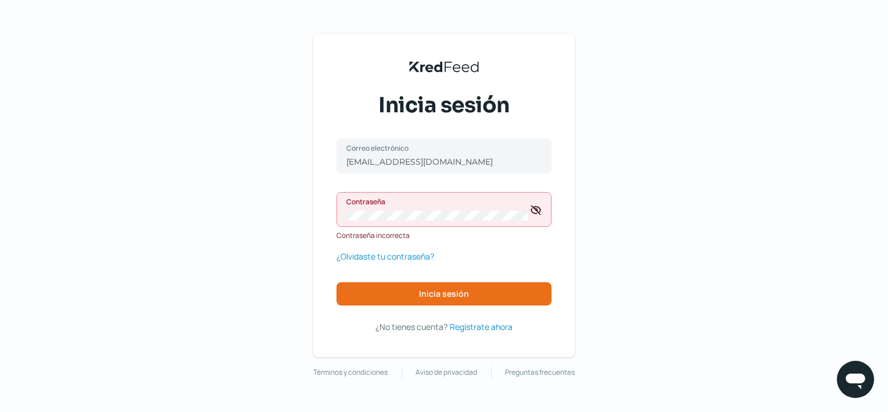
click at [460, 224] on div "Contraseña" at bounding box center [444, 209] width 215 height 35
